Goal: Find specific page/section: Find specific page/section

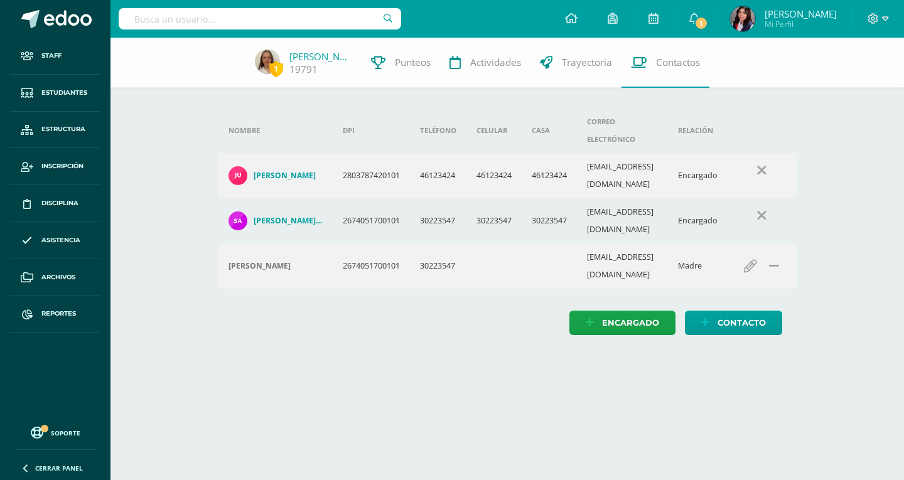
click at [282, 13] on input "text" at bounding box center [260, 18] width 282 height 21
type input "[PERSON_NAME]"
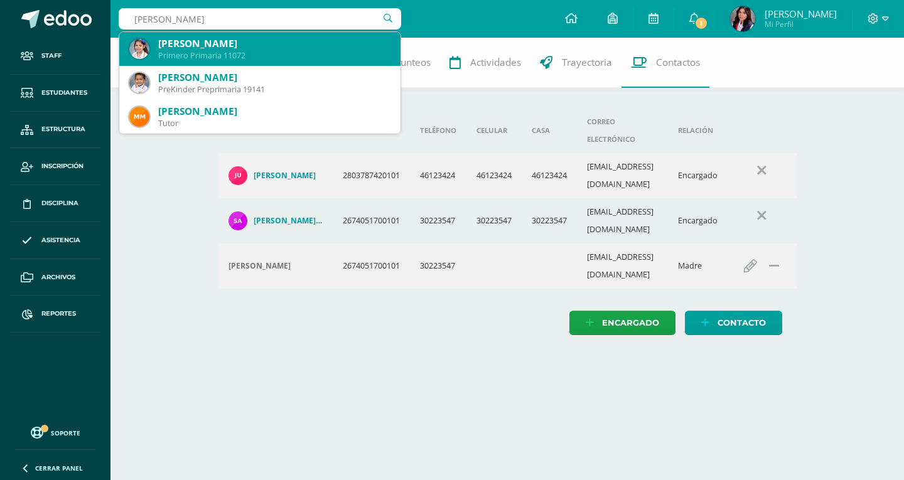
click at [274, 45] on div "[PERSON_NAME]" at bounding box center [274, 43] width 232 height 13
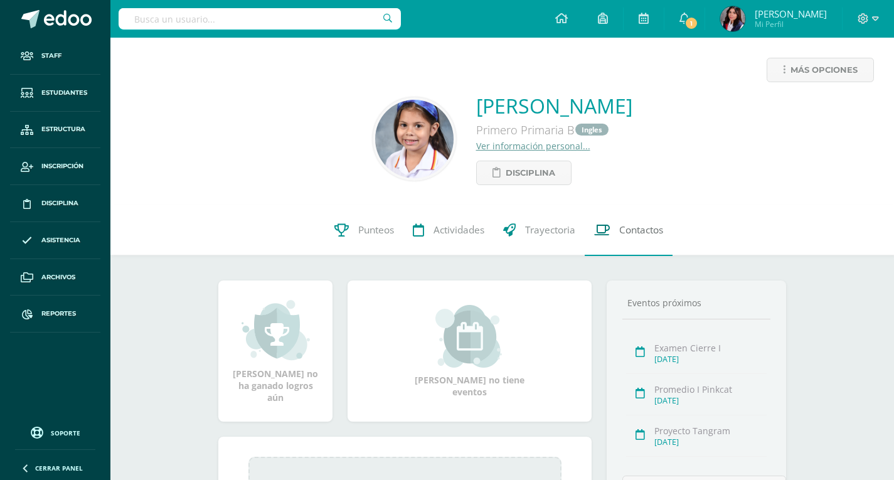
click at [659, 232] on span "Contactos" at bounding box center [641, 230] width 44 height 13
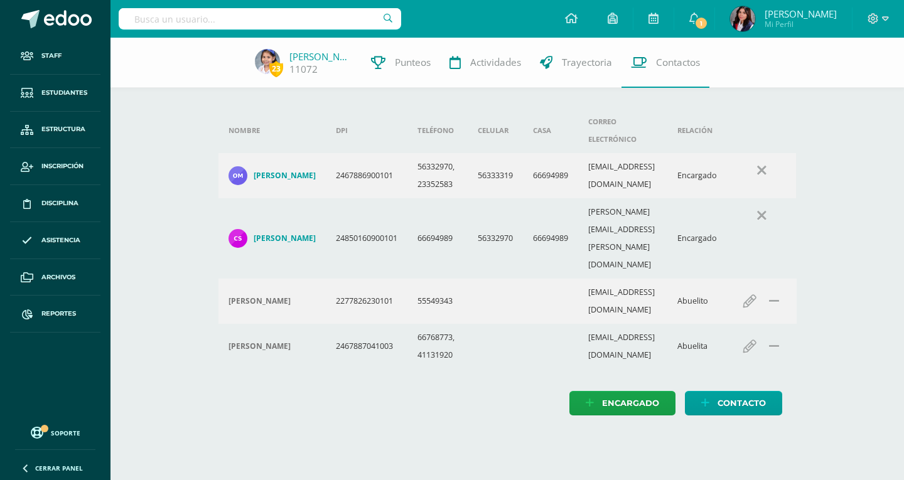
click at [222, 11] on input "text" at bounding box center [260, 18] width 282 height 21
type input "Jean m"
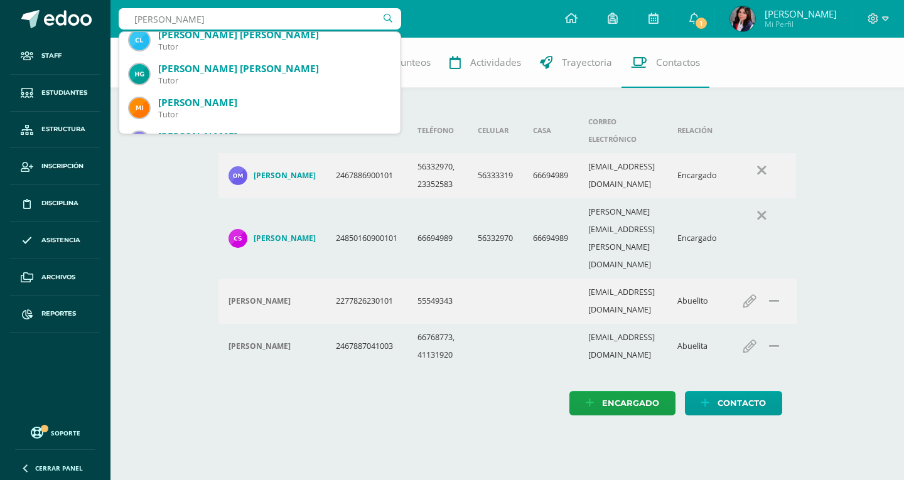
scroll to position [439, 0]
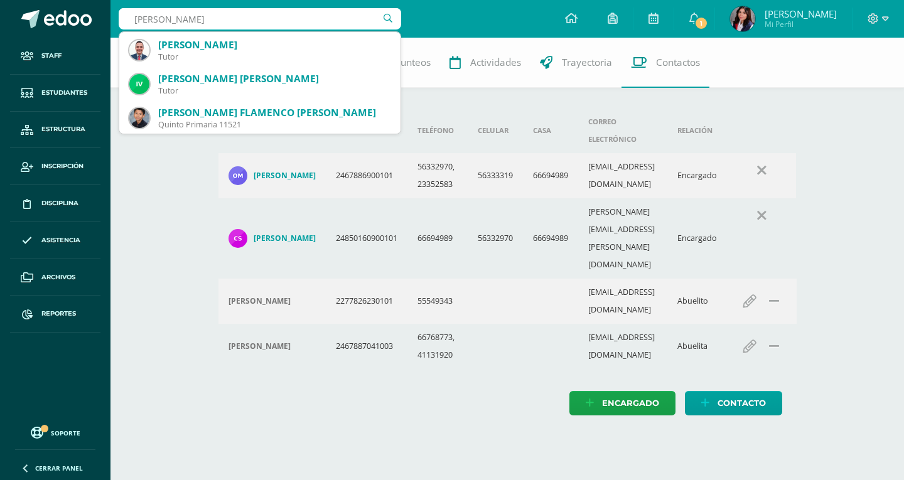
click at [221, 16] on input "Jean m" at bounding box center [260, 18] width 282 height 21
click at [220, 16] on input "Jean m" at bounding box center [260, 18] width 282 height 21
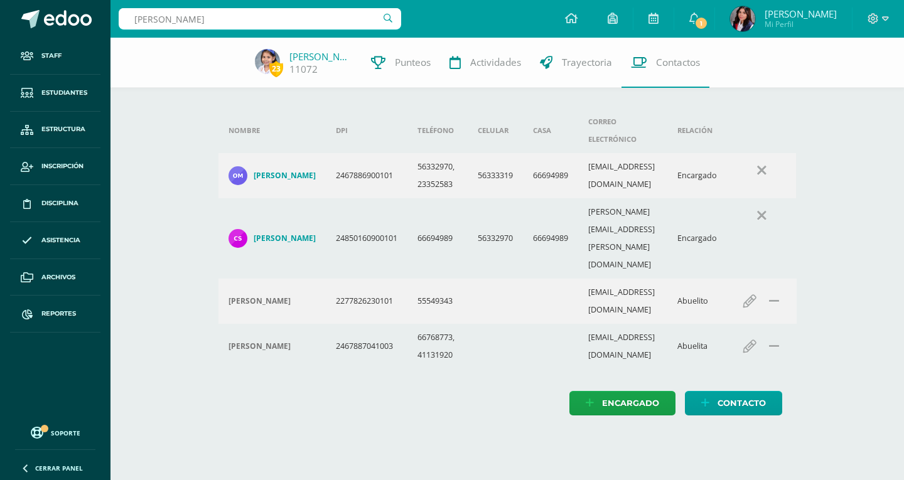
type input "León Kolbe"
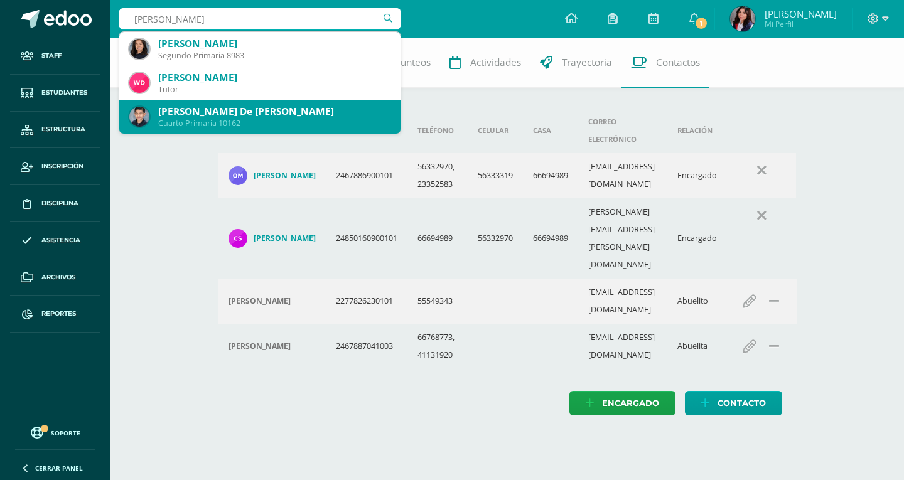
click at [255, 115] on div "Joel Alberto De León Barrientos" at bounding box center [274, 111] width 232 height 13
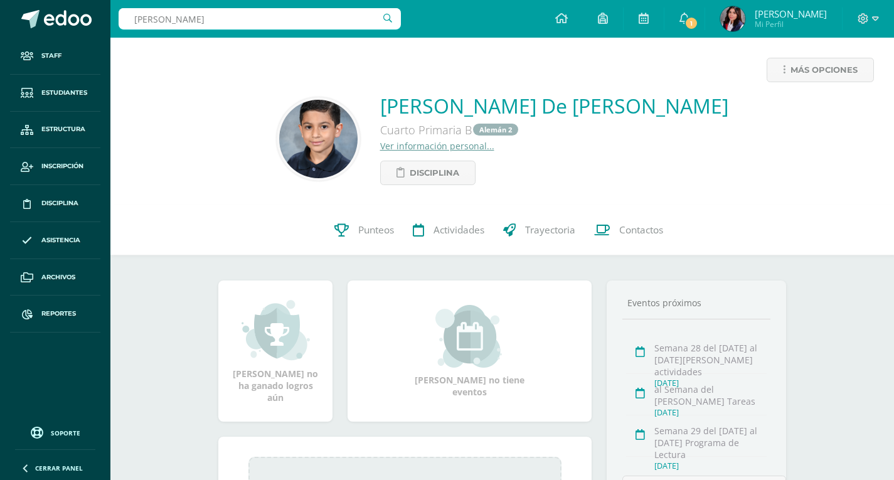
type input "Kolbe"
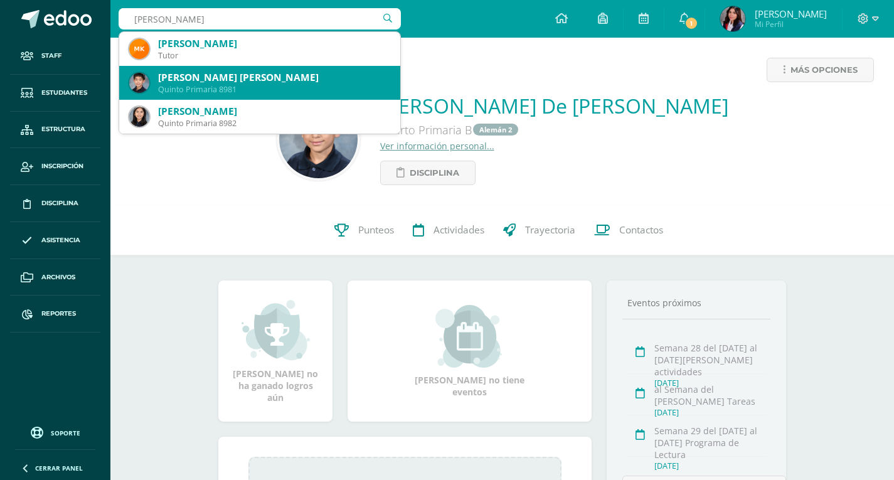
click at [256, 89] on div "Quinto Primaria 8981" at bounding box center [274, 89] width 232 height 11
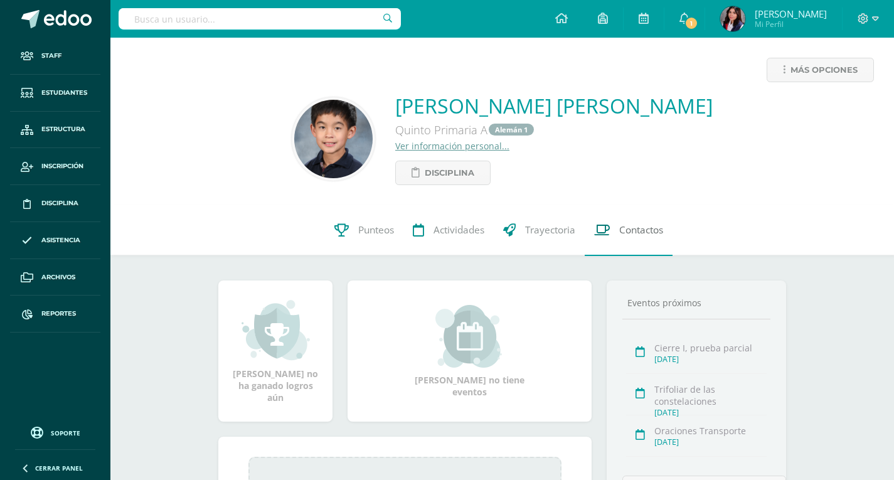
click at [641, 234] on span "Contactos" at bounding box center [641, 230] width 44 height 13
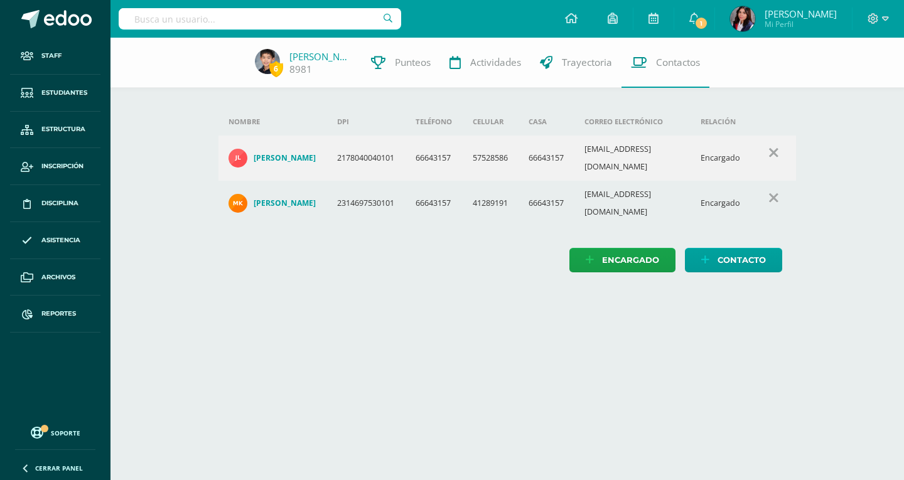
click at [255, 18] on input "text" at bounding box center [260, 18] width 282 height 21
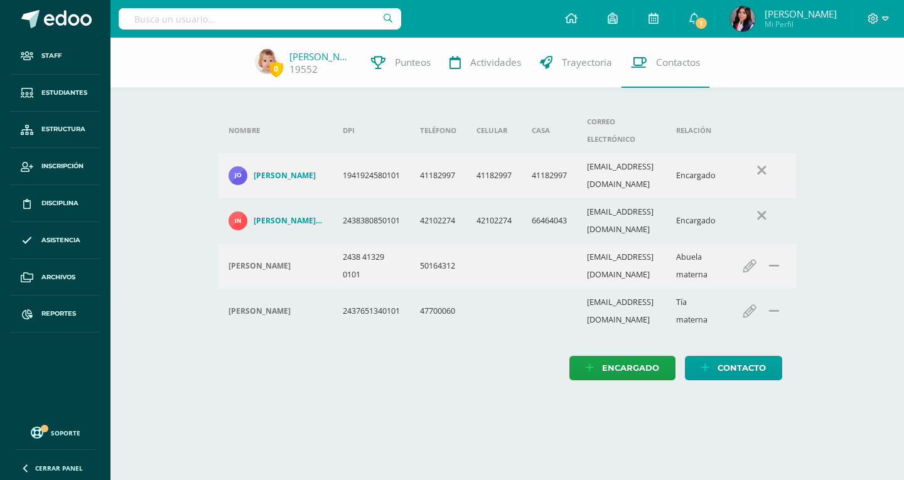
click at [336, 27] on input "text" at bounding box center [260, 18] width 282 height 21
type input "Parada"
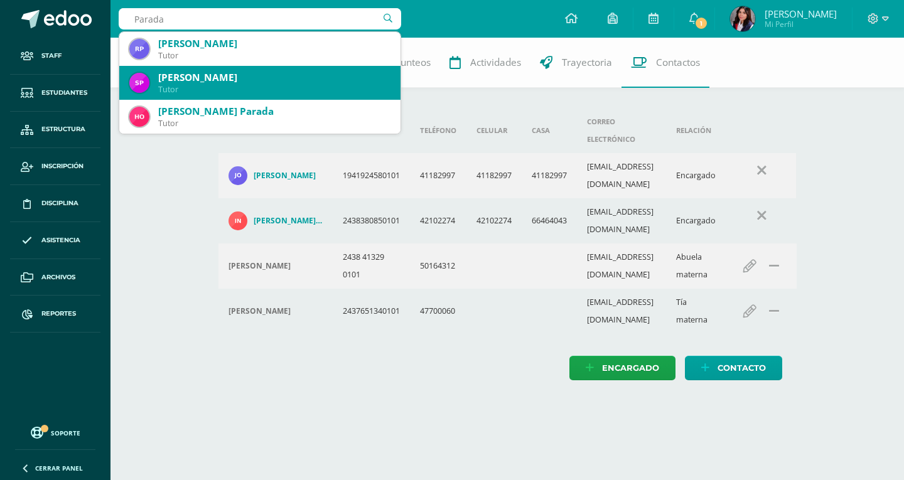
scroll to position [63, 0]
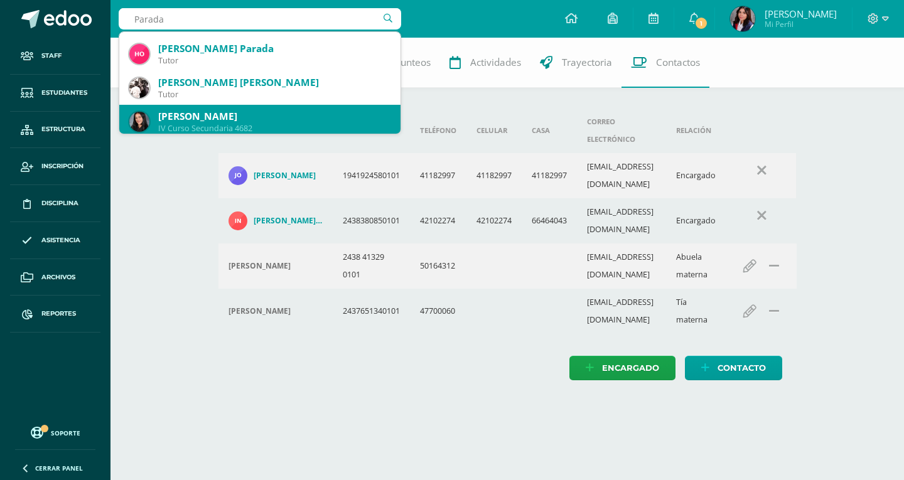
click at [202, 109] on div "Jimena Alejandra Parada Ortiz IV Curso Secundaria 4682" at bounding box center [259, 122] width 261 height 34
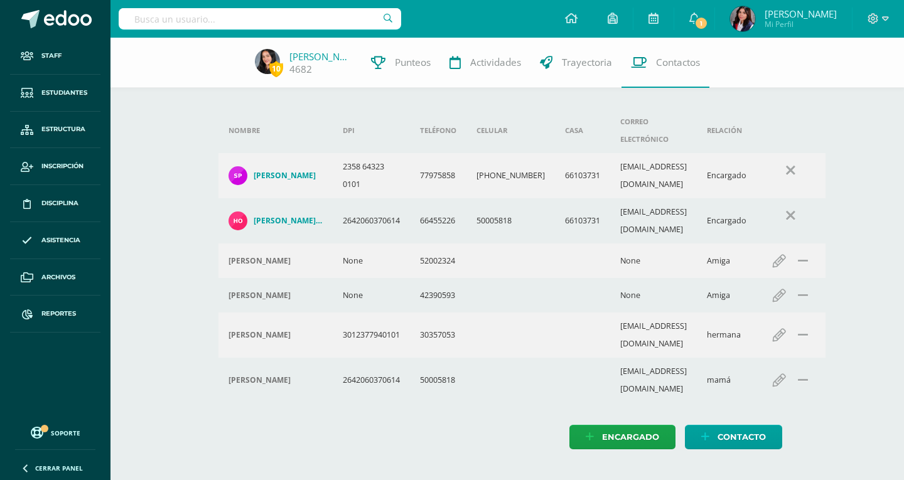
click at [264, 21] on input "text" at bounding box center [260, 18] width 282 height 21
type input "cicco"
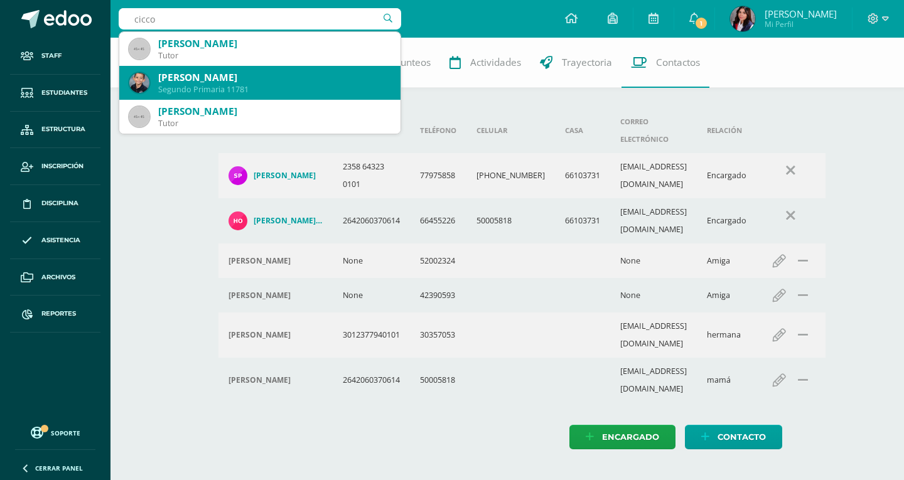
click at [297, 86] on div "Segundo Primaria 11781" at bounding box center [274, 89] width 232 height 11
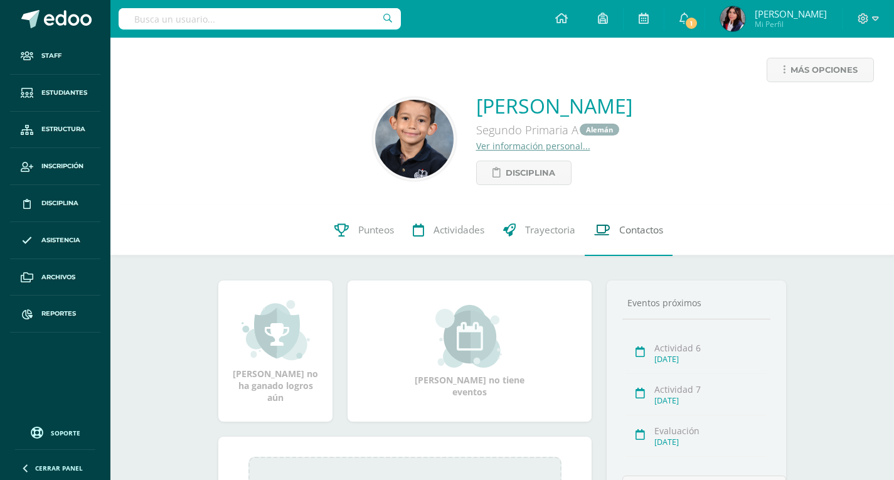
click at [641, 226] on span "Contactos" at bounding box center [641, 230] width 44 height 13
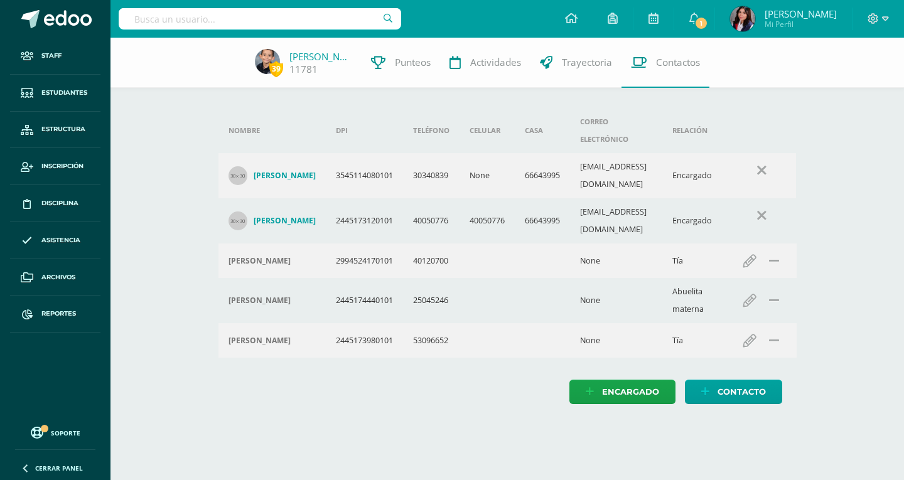
click at [292, 23] on input "text" at bounding box center [260, 18] width 282 height 21
click at [231, 27] on input "text" at bounding box center [260, 18] width 282 height 21
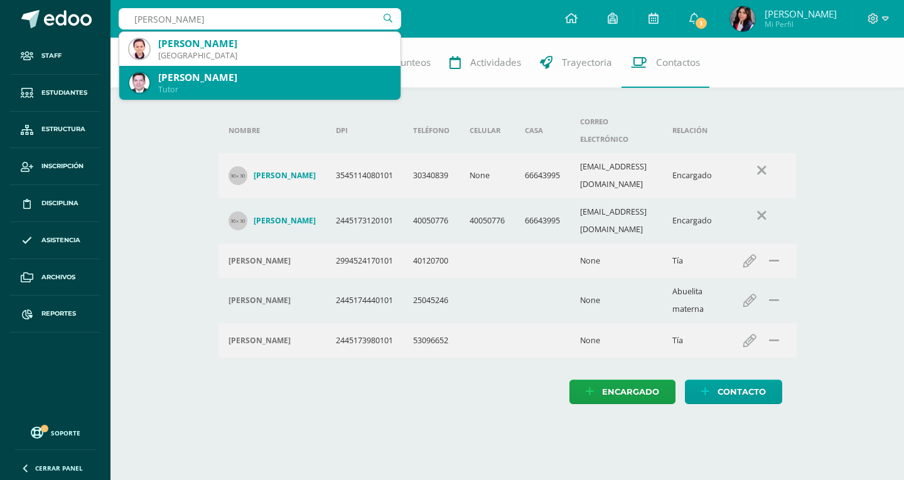
type input "Mateo Ru"
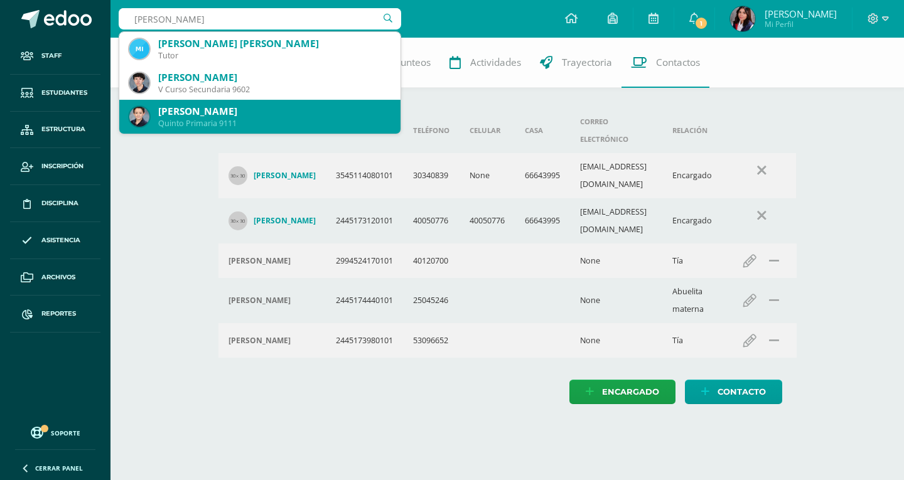
scroll to position [126, 0]
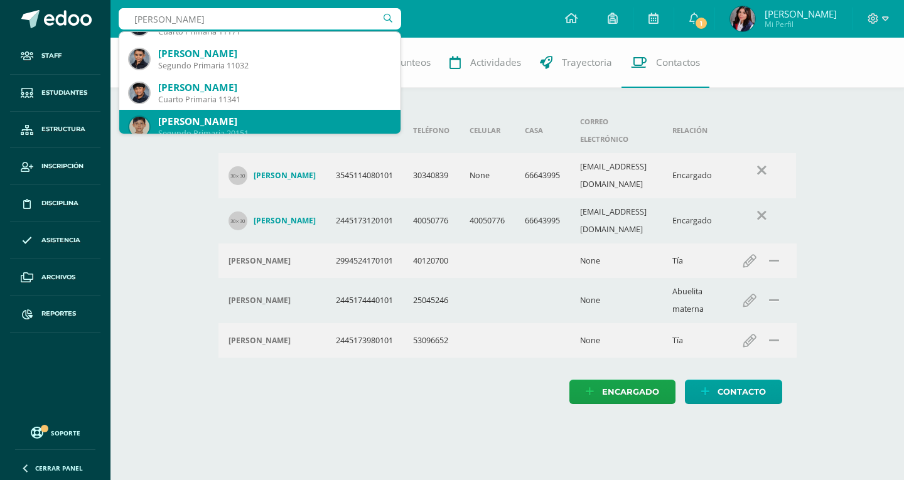
click at [249, 119] on div "Mateo Ruíz García" at bounding box center [274, 121] width 232 height 13
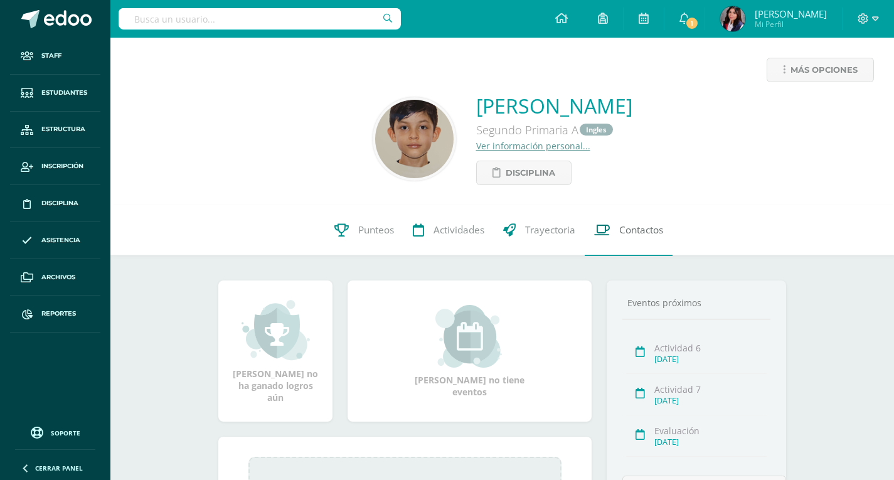
drag, startPoint x: 0, startPoint y: 0, endPoint x: 640, endPoint y: 228, distance: 678.9
click at [640, 228] on span "Contactos" at bounding box center [641, 230] width 44 height 13
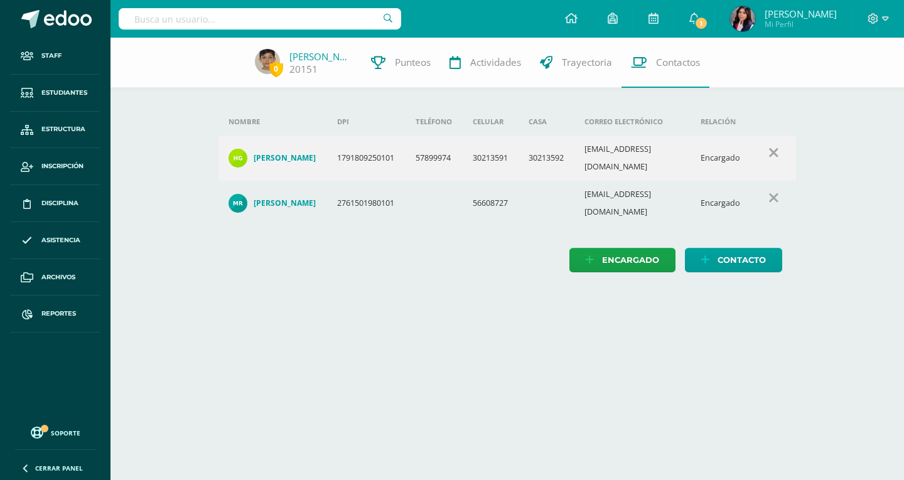
click at [537, 20] on div "Configuración Cerrar sesión [PERSON_NAME] Mi Perfil 1 1 Avisos 96 avisos sin le…" at bounding box center [506, 19] width 793 height 38
click at [168, 14] on input "text" at bounding box center [260, 18] width 282 height 21
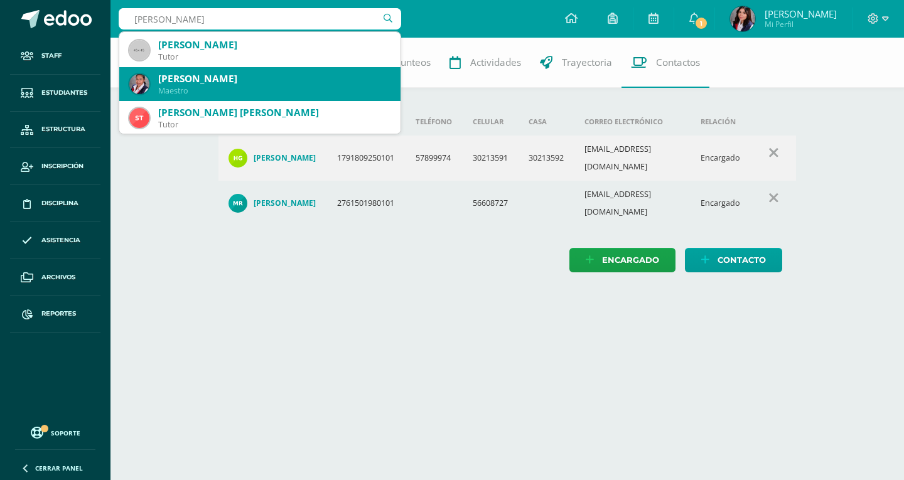
scroll to position [502, 0]
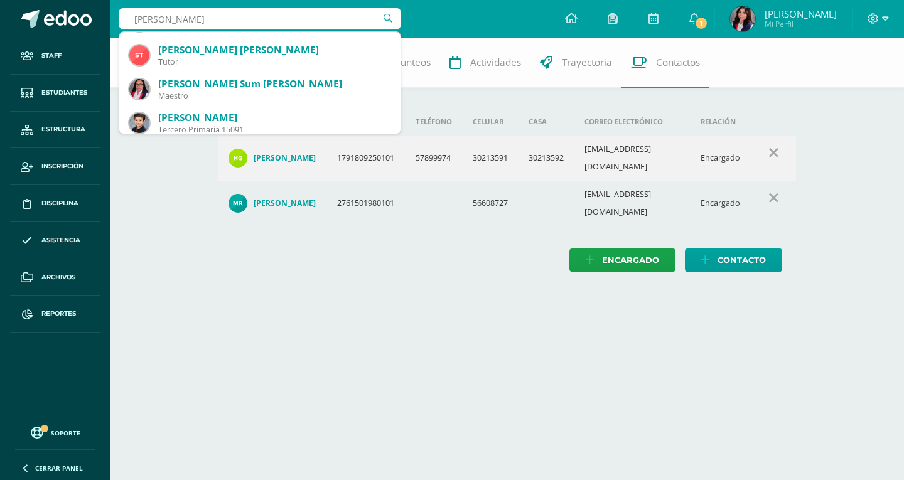
type input "[PERSON_NAME]"
